Goal: Information Seeking & Learning: Learn about a topic

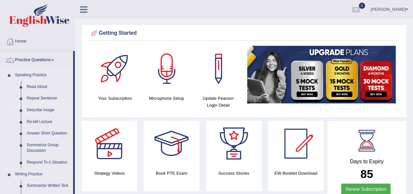
click at [35, 109] on link "Describe Image" at bounding box center [48, 110] width 49 height 12
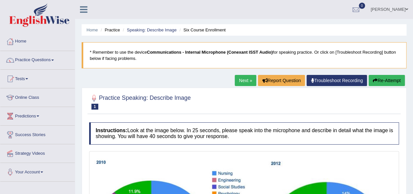
click at [245, 83] on link "Next »" at bounding box center [246, 80] width 22 height 11
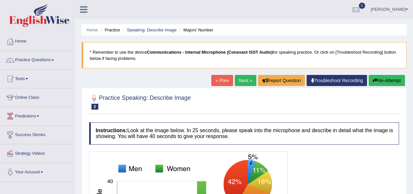
click at [247, 78] on link "Next »" at bounding box center [246, 80] width 22 height 11
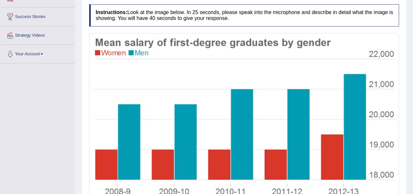
scroll to position [109, 0]
